Goal: Go to known website: Access a specific website the user already knows

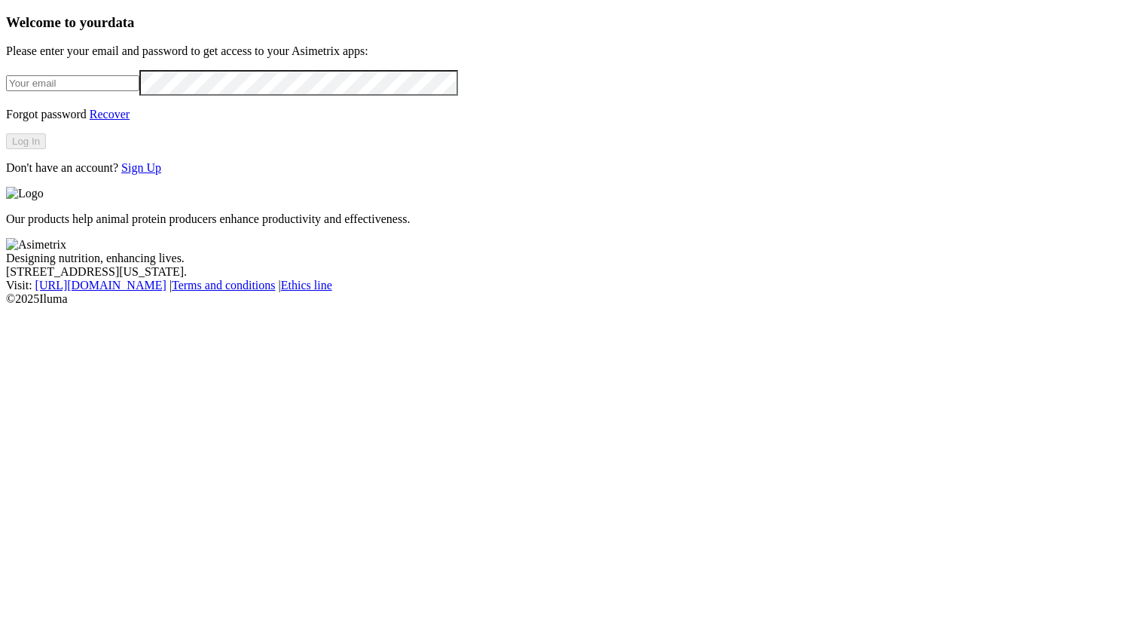
click at [139, 91] on input "email" at bounding box center [72, 83] width 133 height 16
click at [6, 306] on com-1password-button at bounding box center [6, 306] width 0 height 0
type input "[PERSON_NAME][EMAIL_ADDRESS][PERSON_NAME][PERSON_NAME][DOMAIN_NAME]"
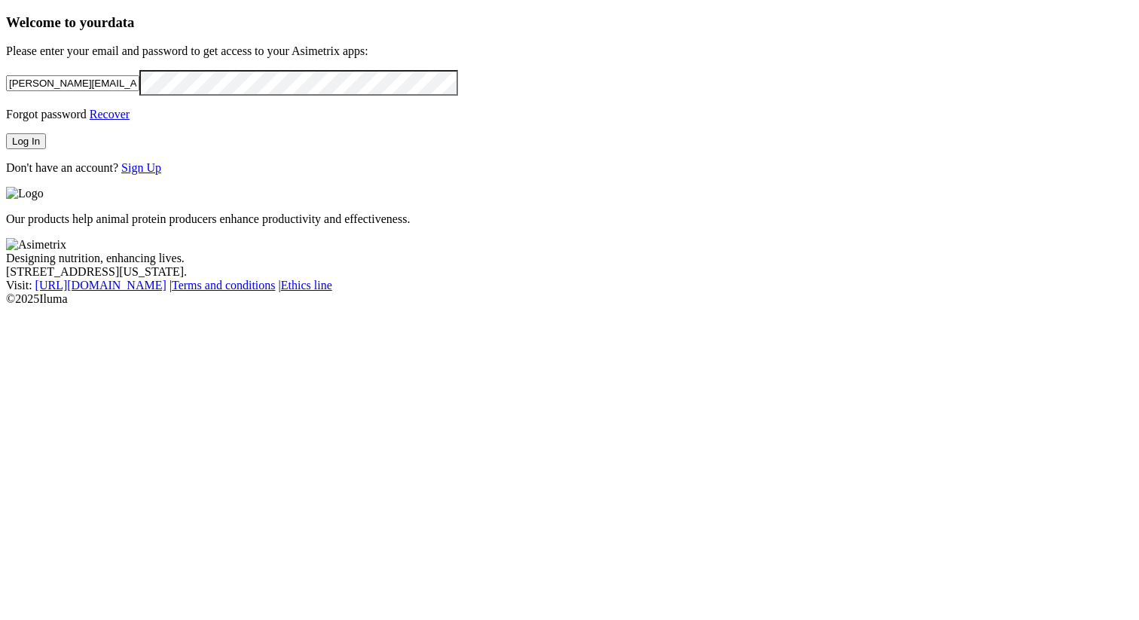
click at [46, 149] on button "Log In" at bounding box center [26, 141] width 40 height 16
